Goal: Browse casually

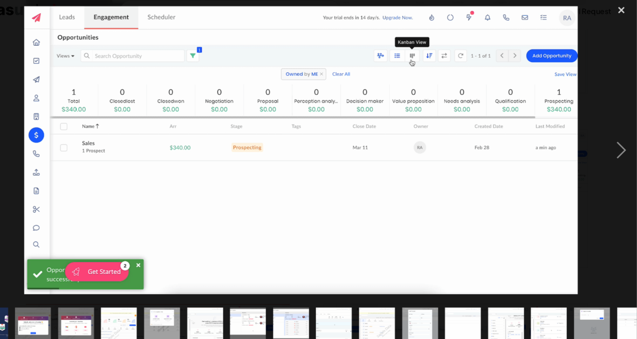
scroll to position [0, 388]
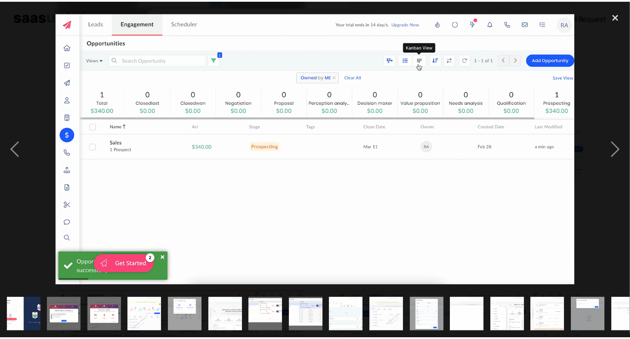
scroll to position [0, 388]
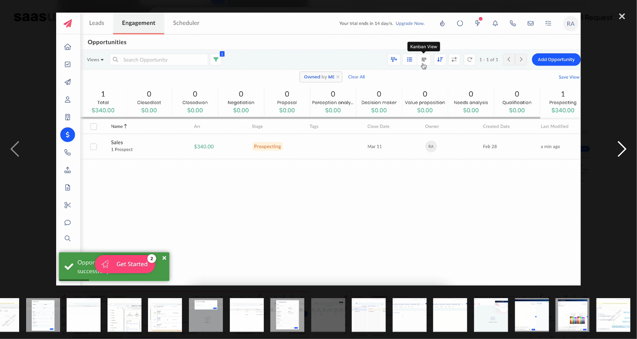
click at [624, 152] on div "next image" at bounding box center [622, 149] width 30 height 285
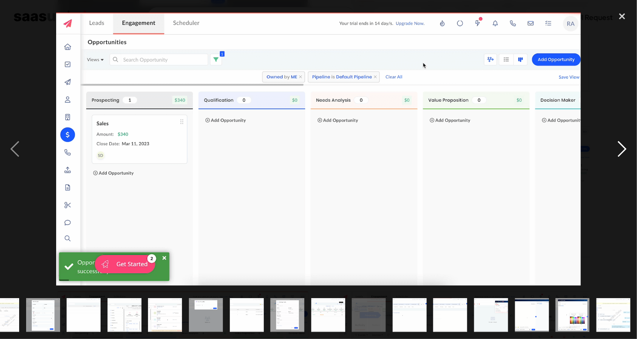
click at [624, 152] on div "next image" at bounding box center [622, 149] width 30 height 285
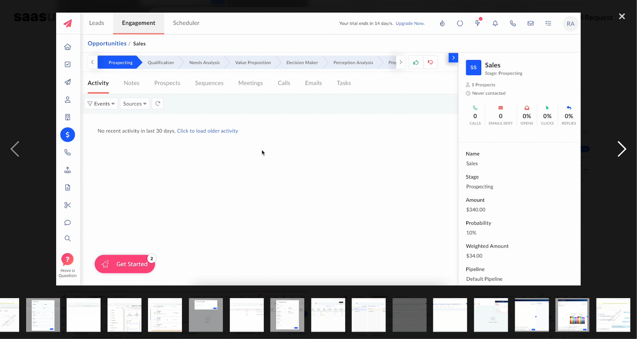
click at [624, 152] on div "next image" at bounding box center [622, 149] width 30 height 285
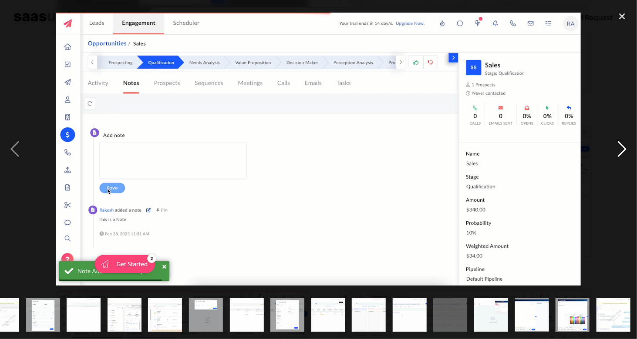
click at [624, 152] on div "next image" at bounding box center [622, 149] width 30 height 285
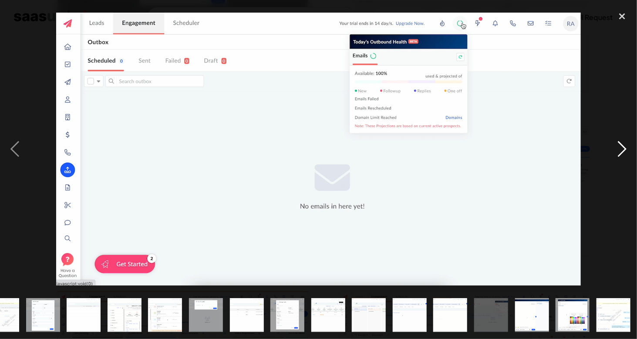
click at [624, 152] on div "next image" at bounding box center [622, 149] width 30 height 285
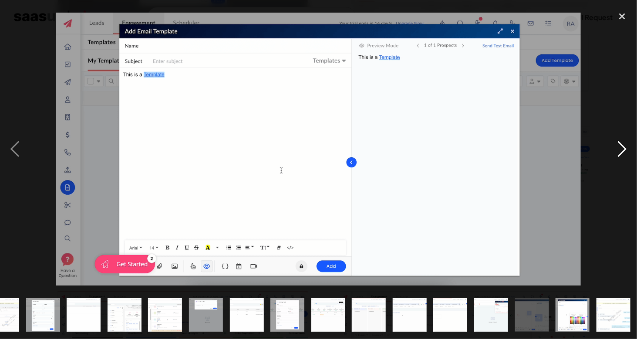
click at [624, 152] on div "next image" at bounding box center [622, 149] width 30 height 285
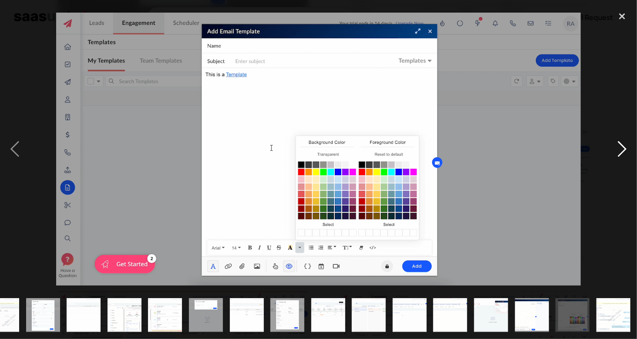
click at [624, 152] on div "next image" at bounding box center [622, 149] width 30 height 285
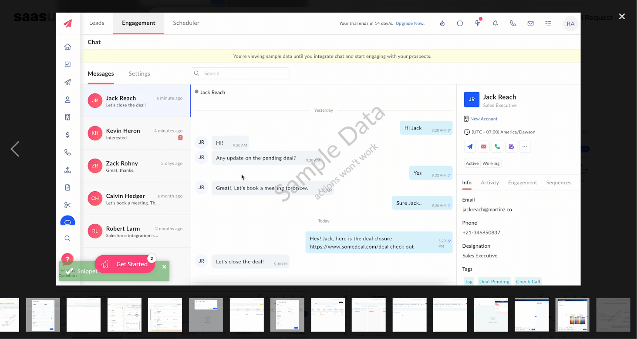
click at [624, 152] on div "next image" at bounding box center [622, 149] width 30 height 285
click at [622, 17] on div "close lightbox" at bounding box center [622, 16] width 30 height 19
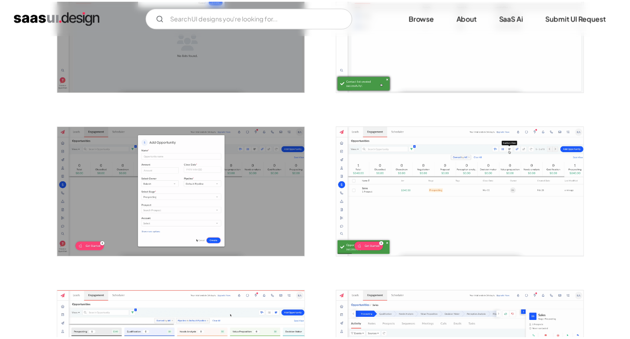
scroll to position [0, 0]
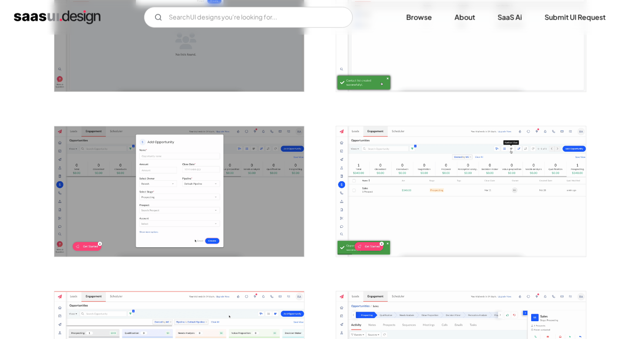
click at [465, 204] on img "open lightbox" at bounding box center [461, 192] width 250 height 130
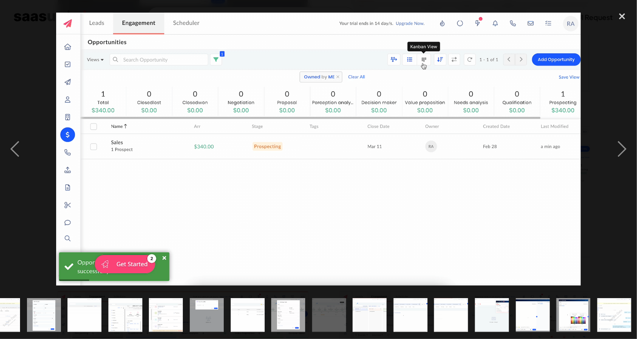
scroll to position [0, 388]
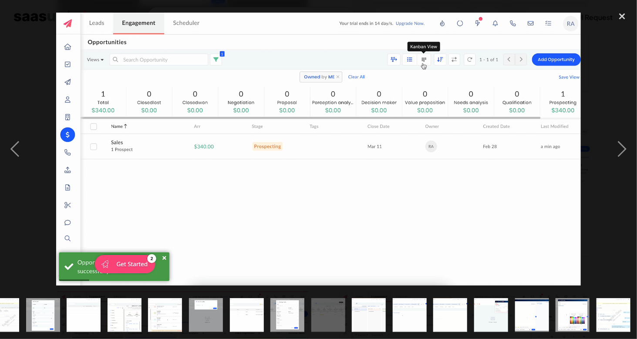
click at [164, 258] on img at bounding box center [318, 149] width 524 height 273
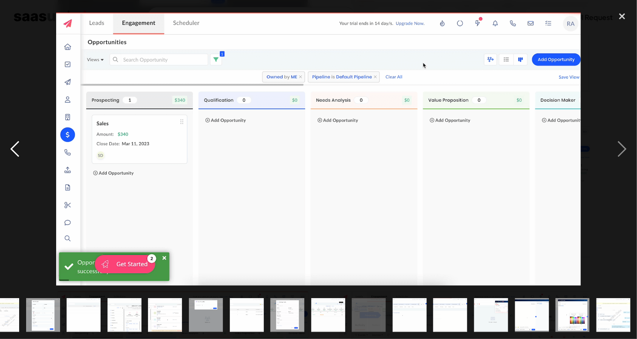
click at [24, 161] on div "previous image" at bounding box center [15, 149] width 30 height 285
